Goal: Check status: Check status

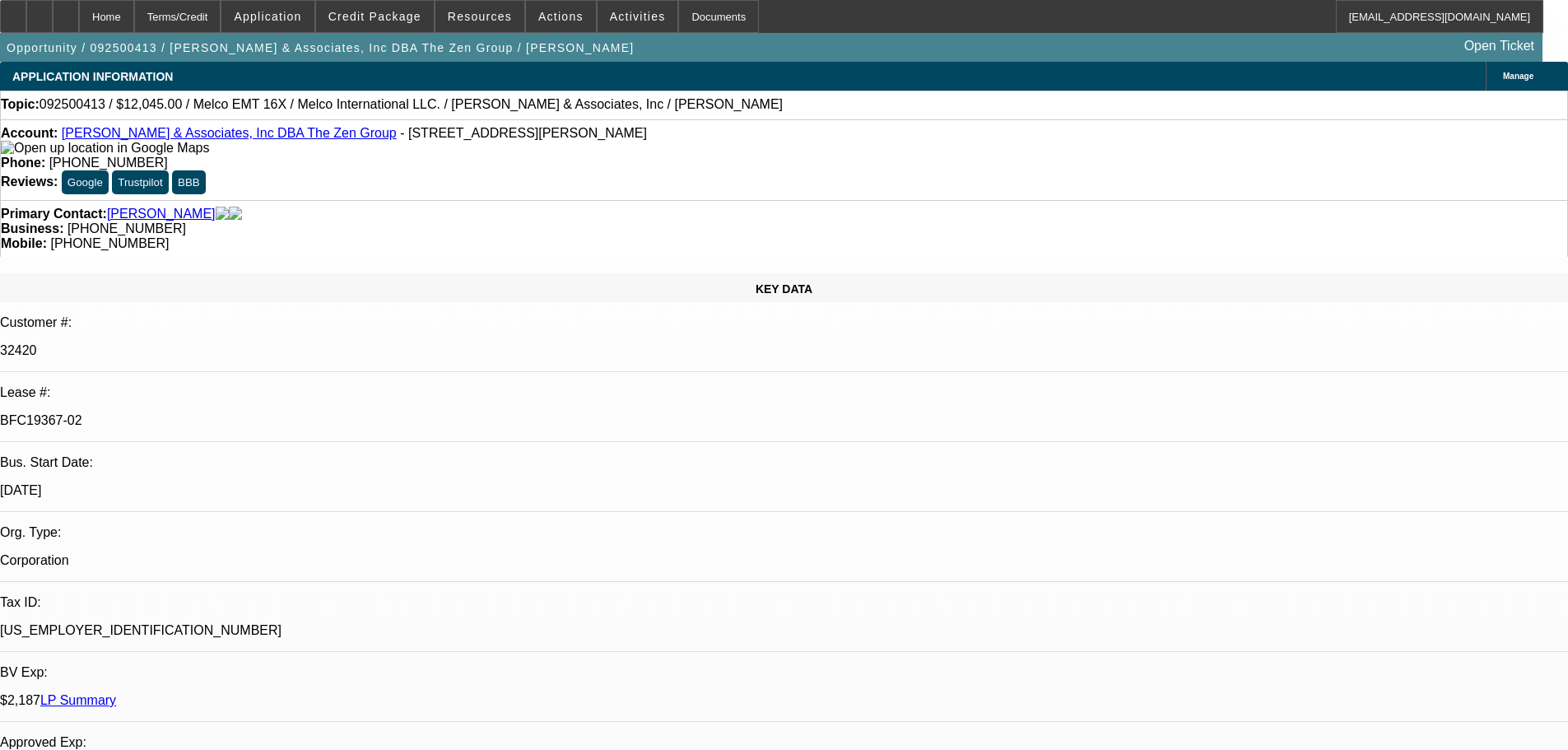
select select "0"
select select "2"
select select "0.1"
select select "4"
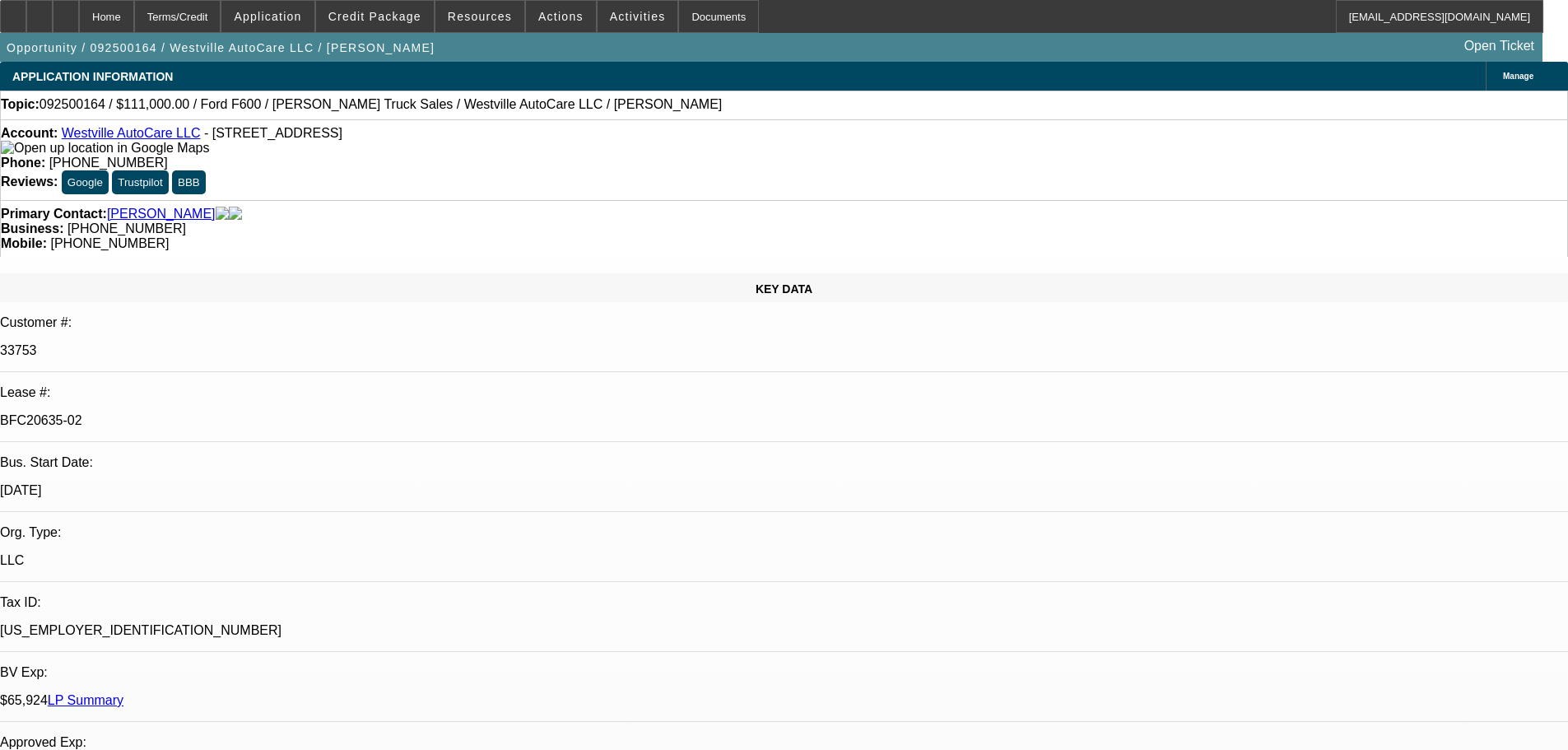
select select "0"
select select "2"
select select "0"
select select "6"
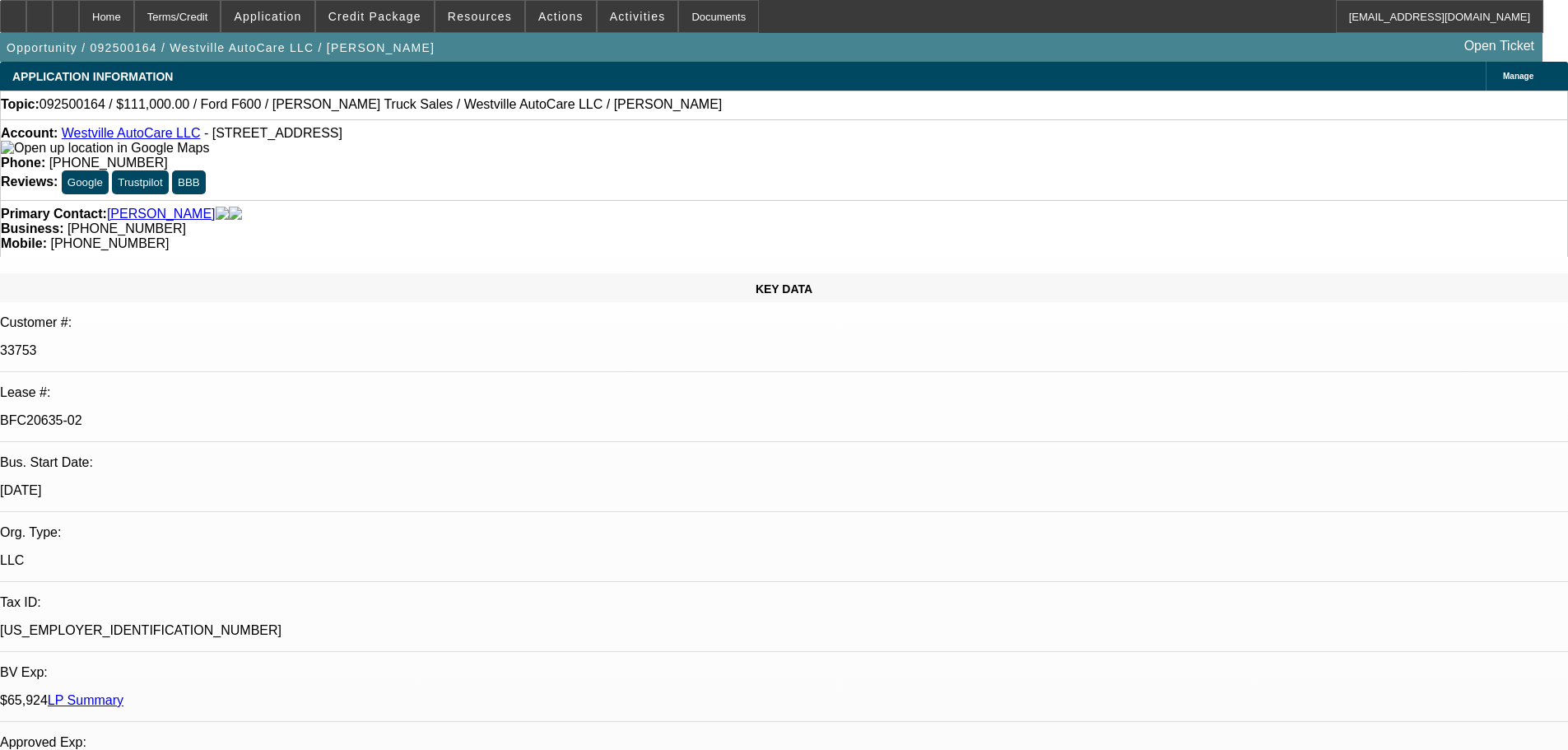
select select "0"
select select "2"
select select "0"
select select "6"
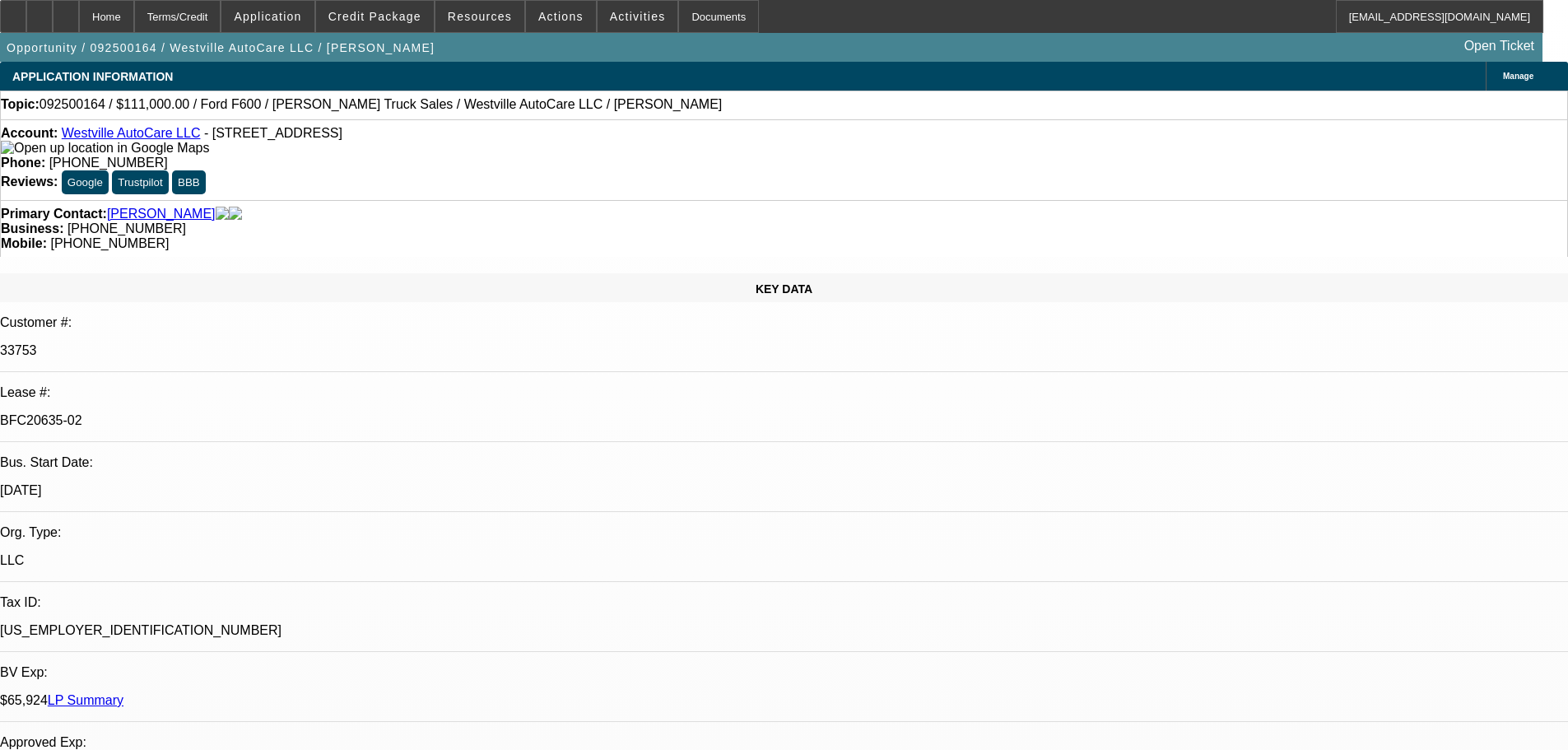
select select "0"
select select "2"
select select "0"
select select "6"
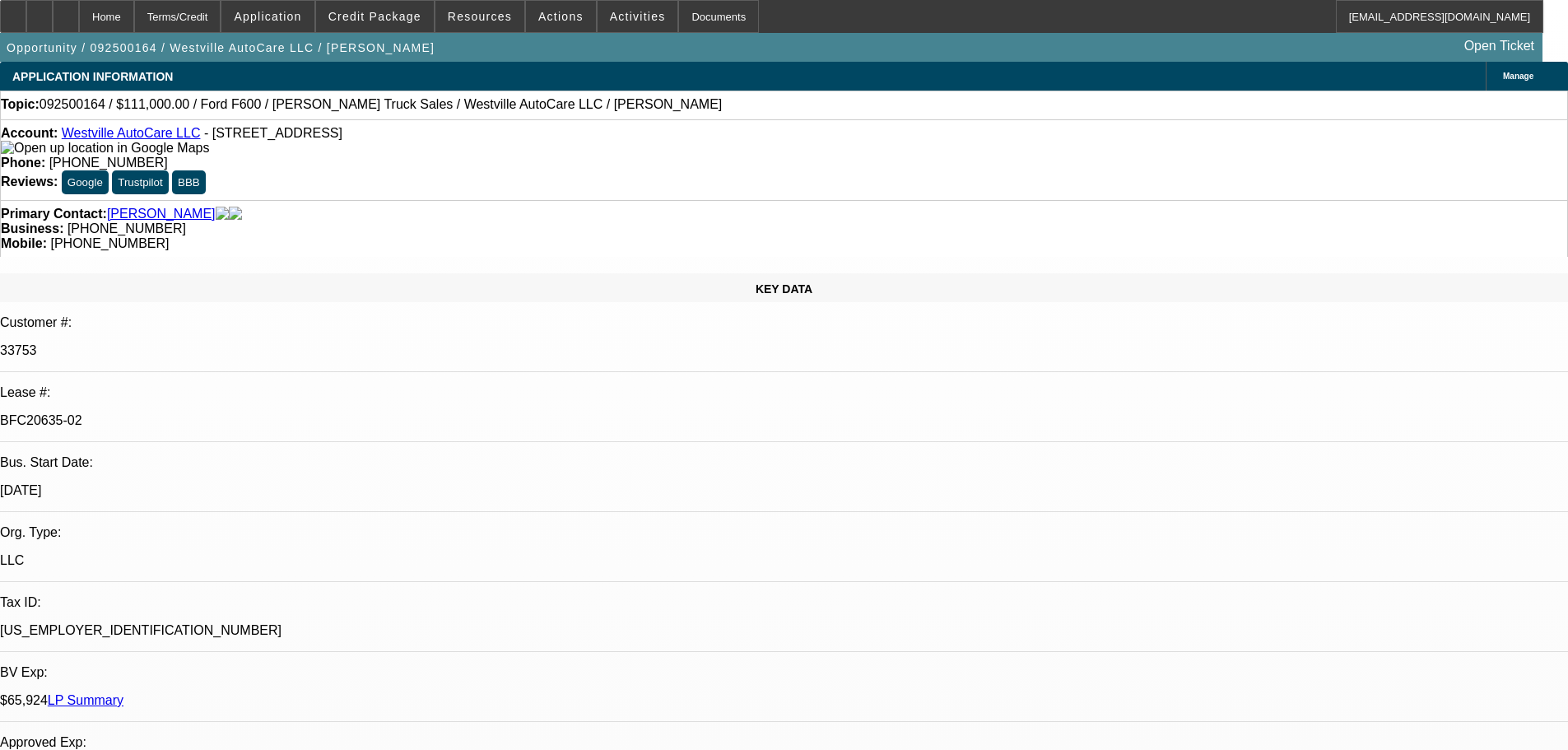
select select "0"
select select "2"
select select "0"
select select "6"
